Goal: Navigation & Orientation: Find specific page/section

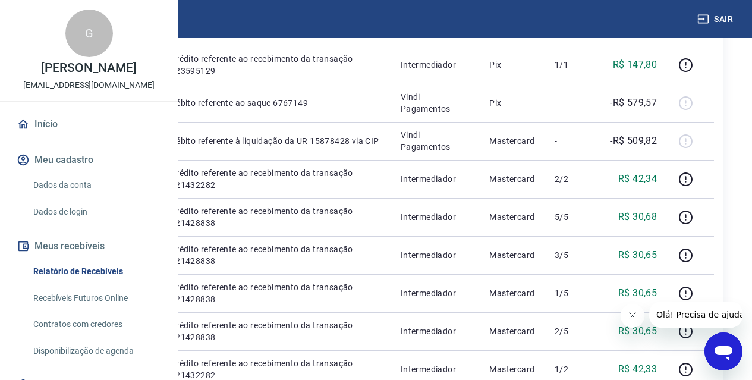
click at [46, 137] on link "Início" at bounding box center [88, 124] width 149 height 26
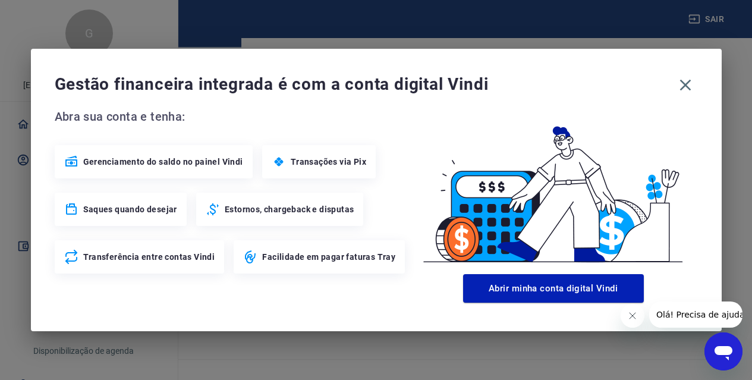
scroll to position [608, 0]
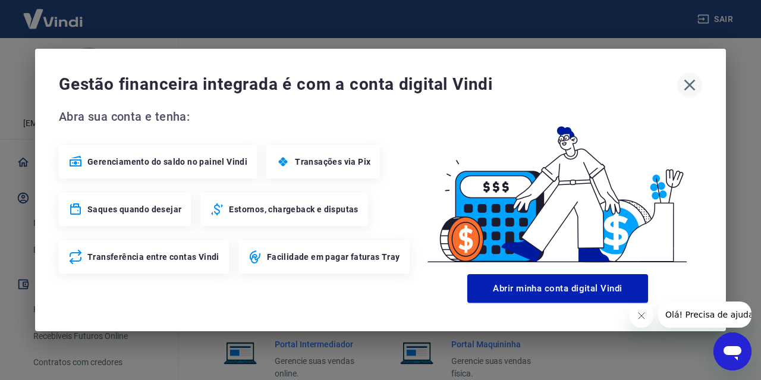
click at [695, 87] on icon "button" at bounding box center [689, 84] width 19 height 19
